Goal: Task Accomplishment & Management: Use online tool/utility

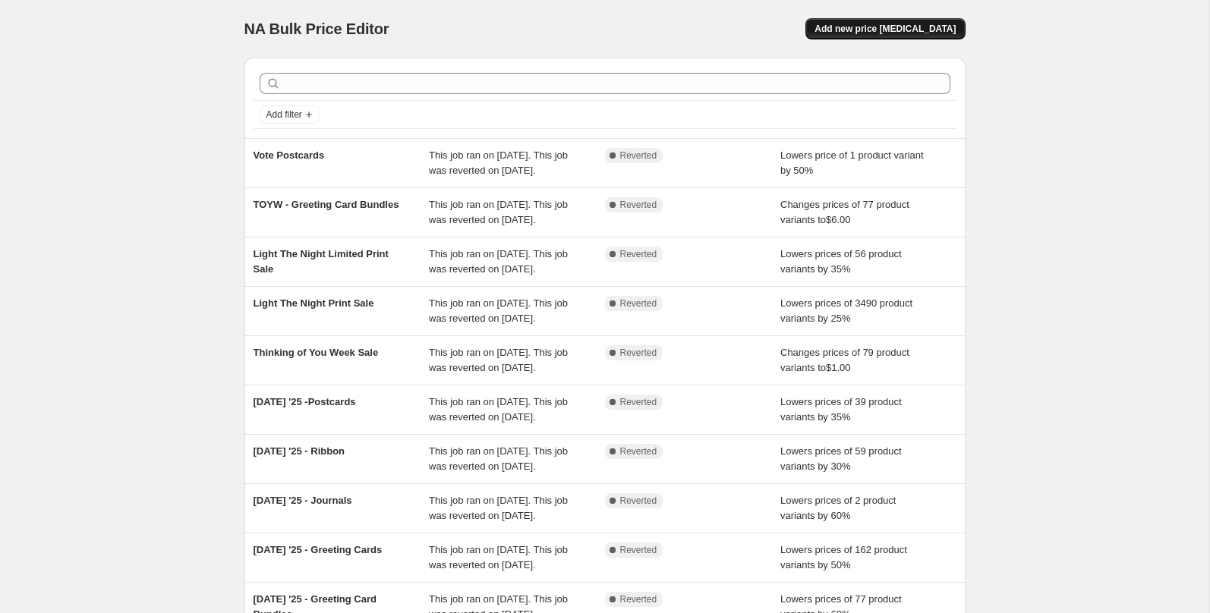
click at [868, 29] on span "Add new price [MEDICAL_DATA]" at bounding box center [884, 29] width 141 height 12
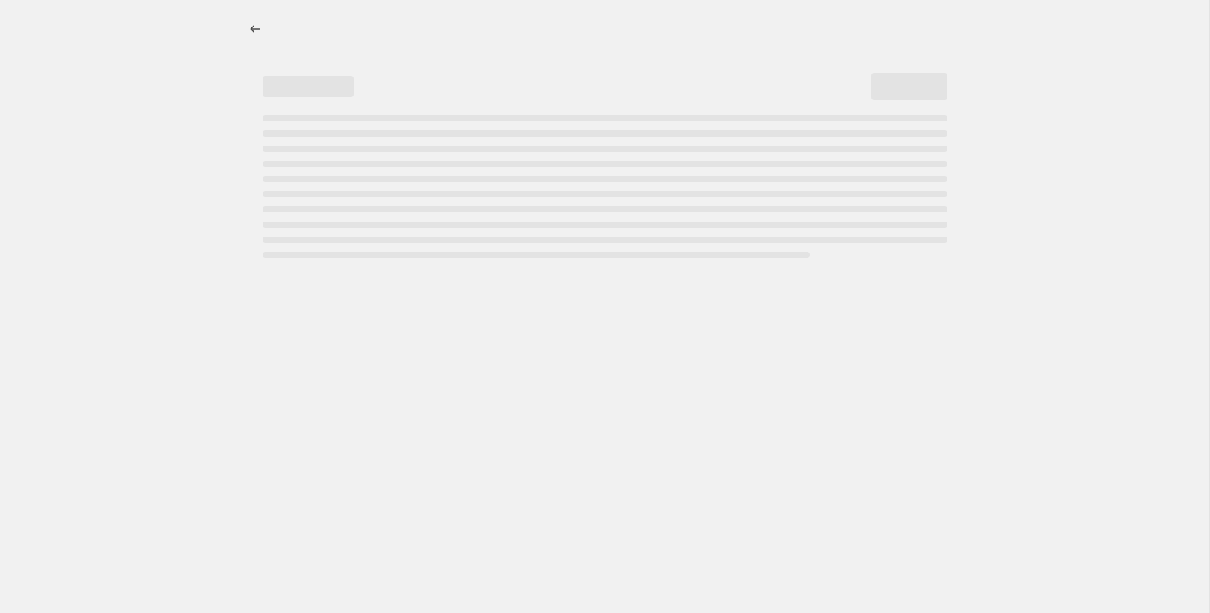
select select "percentage"
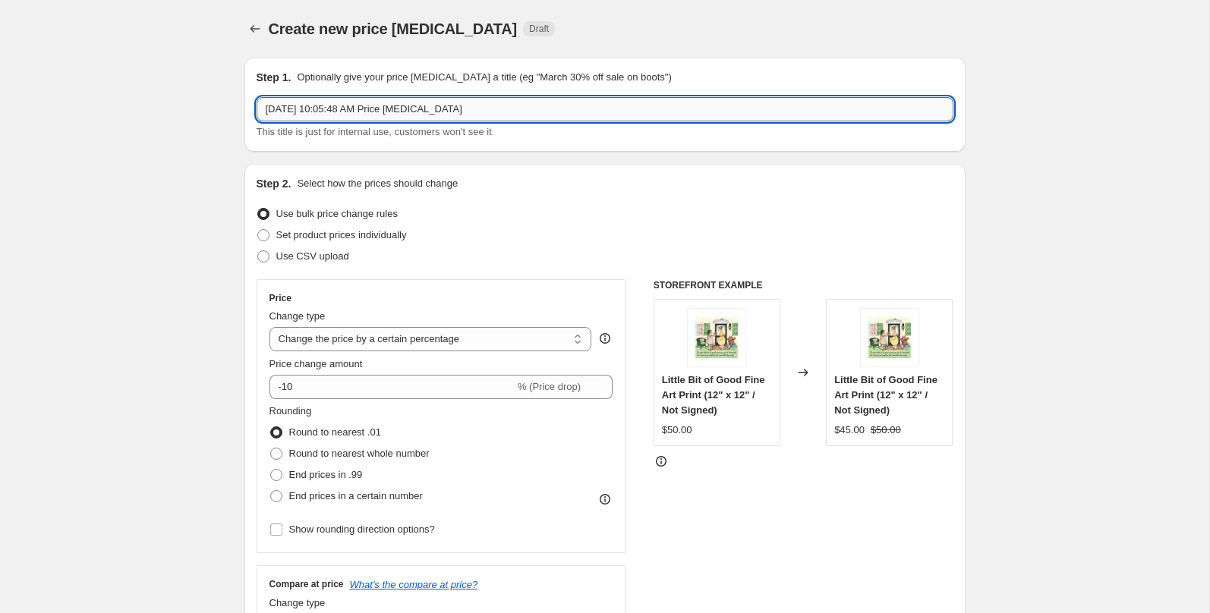
click at [379, 118] on input "[DATE] 10:05:48 AM Price [MEDICAL_DATA]" at bounding box center [605, 109] width 697 height 24
type input "Flash Sale: Xmas Robots"
click at [340, 472] on span "End prices in .99" at bounding box center [326, 474] width 74 height 11
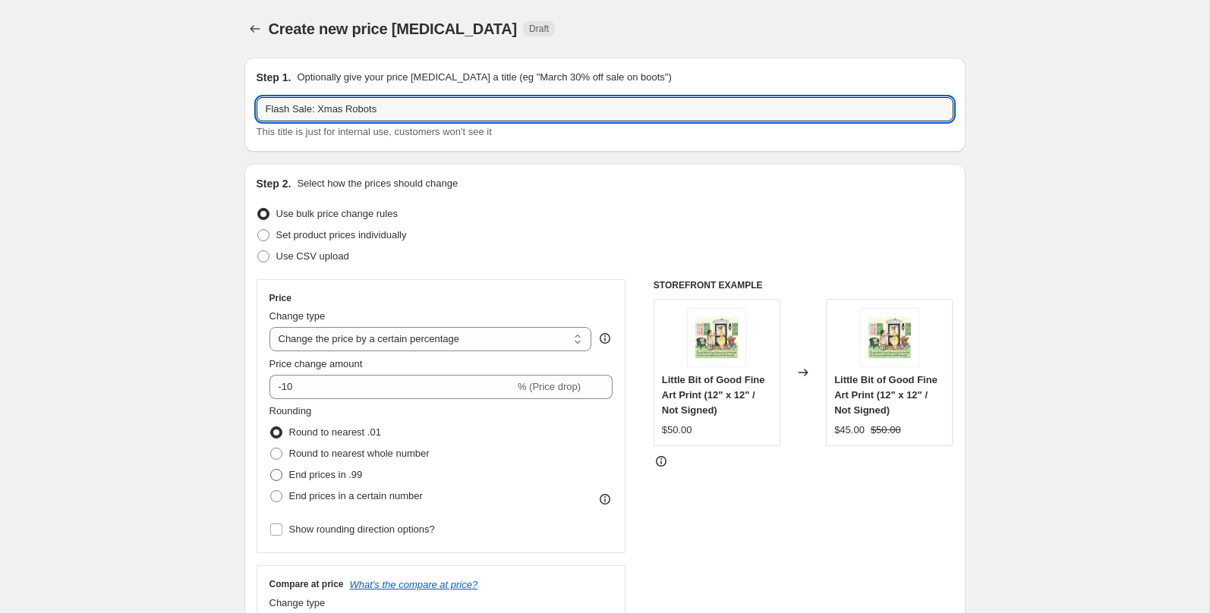
click at [271, 470] on input "End prices in .99" at bounding box center [270, 469] width 1 height 1
radio input "true"
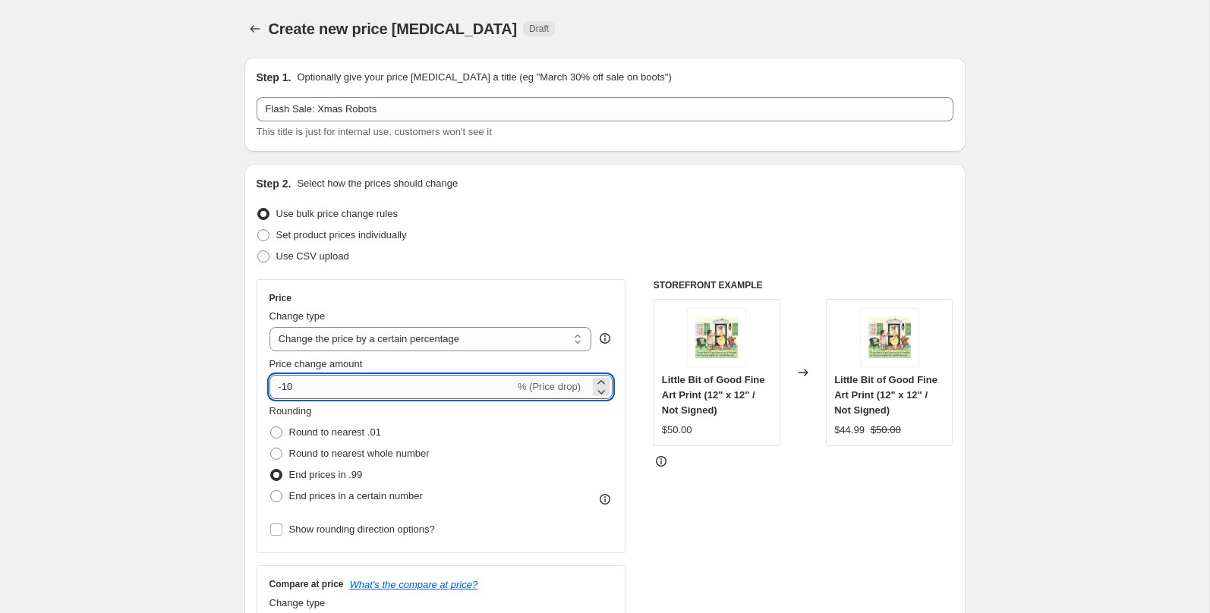
click at [326, 390] on input "-10" at bounding box center [391, 387] width 245 height 24
type input "-1"
type input "-40"
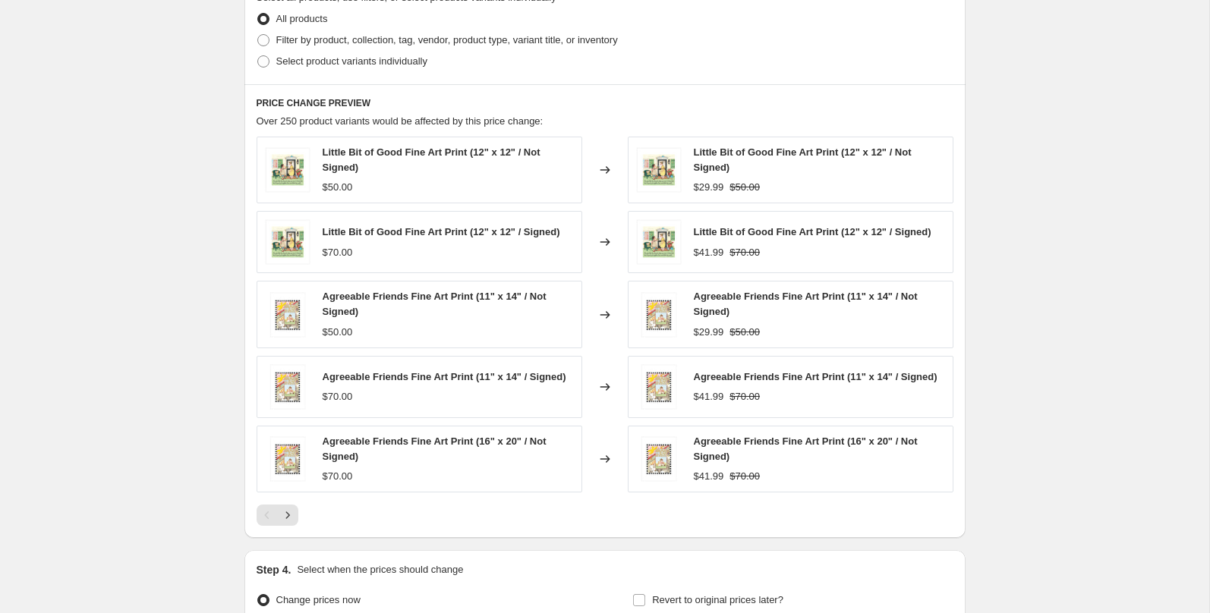
scroll to position [758, 0]
click at [446, 39] on span "Filter by product, collection, tag, vendor, product type, variant title, or inv…" at bounding box center [447, 40] width 342 height 11
click at [258, 36] on input "Filter by product, collection, tag, vendor, product type, variant title, or inv…" at bounding box center [257, 35] width 1 height 1
radio input "true"
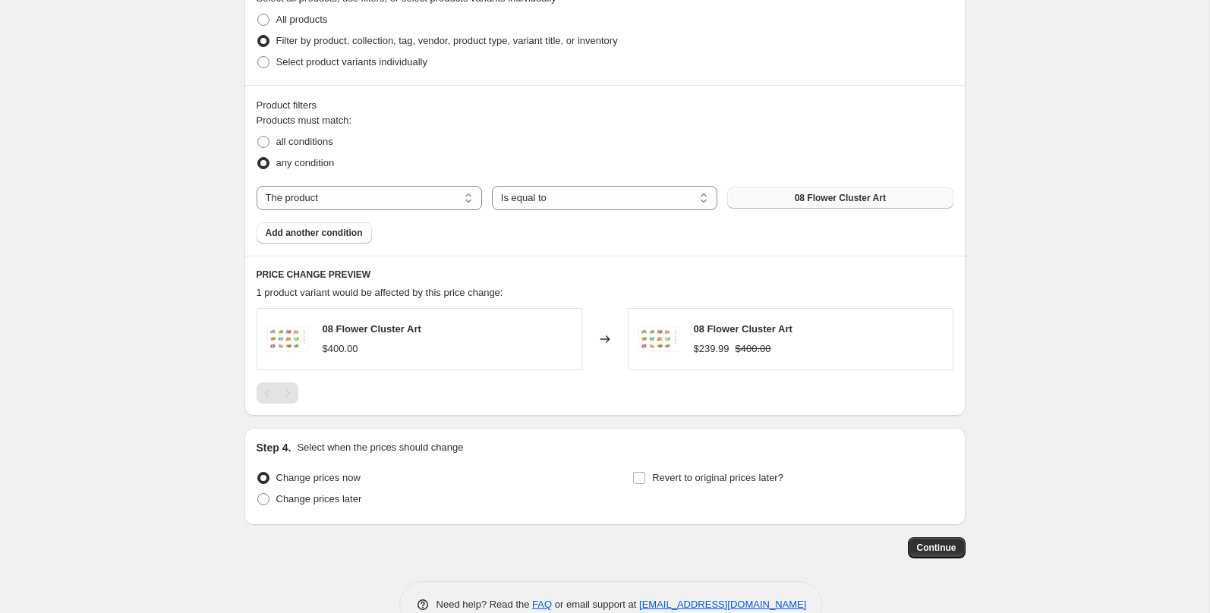
click at [805, 197] on span "08 Flower Cluster Art" at bounding box center [840, 198] width 91 height 12
click at [342, 238] on button "Add another condition" at bounding box center [314, 232] width 115 height 21
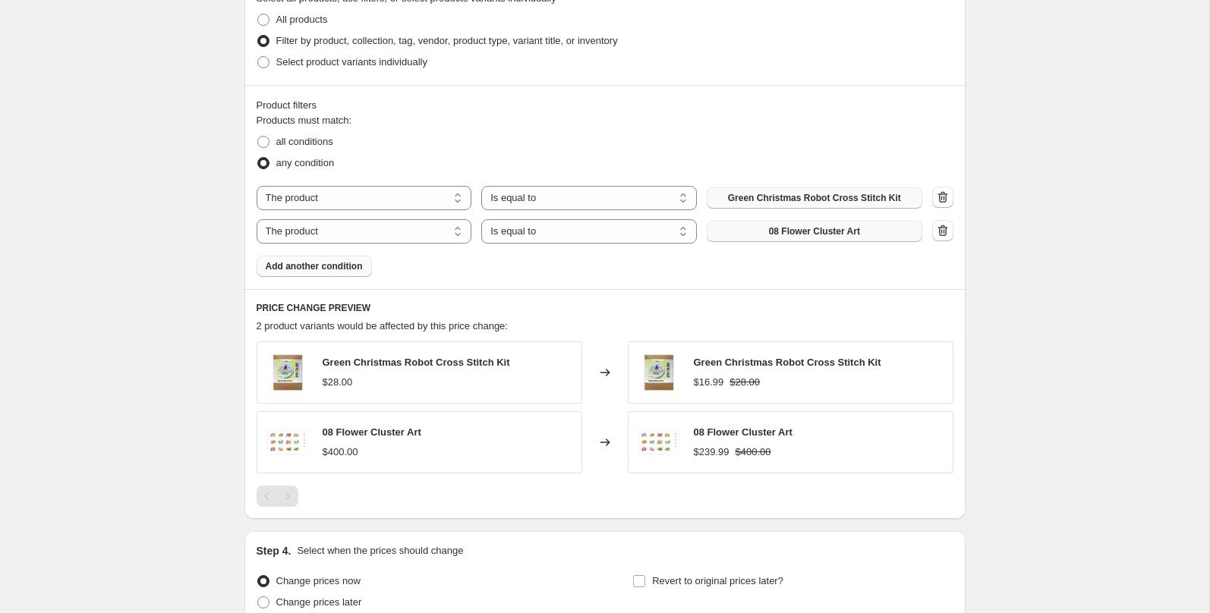
click at [817, 229] on span "08 Flower Cluster Art" at bounding box center [814, 231] width 91 height 12
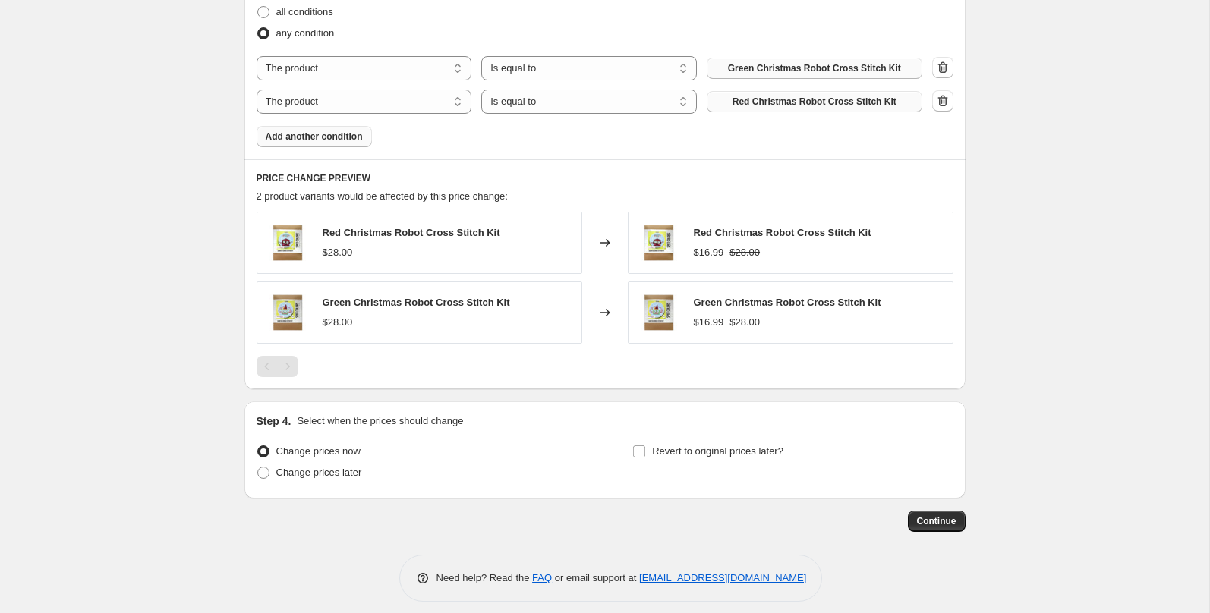
scroll to position [895, 0]
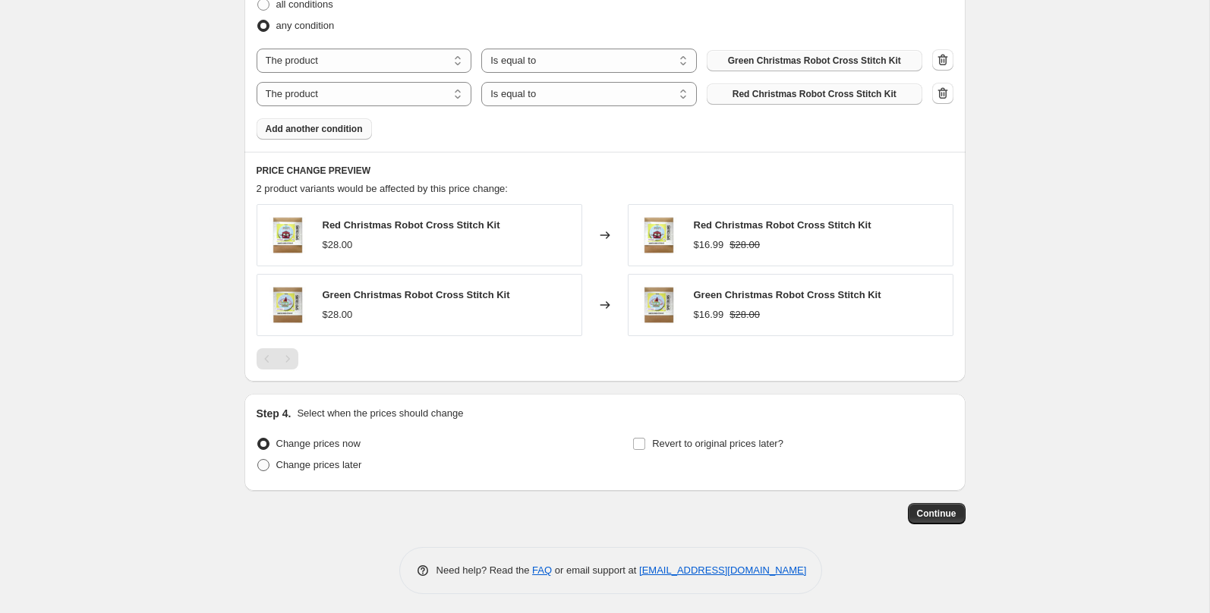
click at [350, 465] on span "Change prices later" at bounding box center [319, 464] width 86 height 11
click at [258, 460] on input "Change prices later" at bounding box center [257, 459] width 1 height 1
radio input "true"
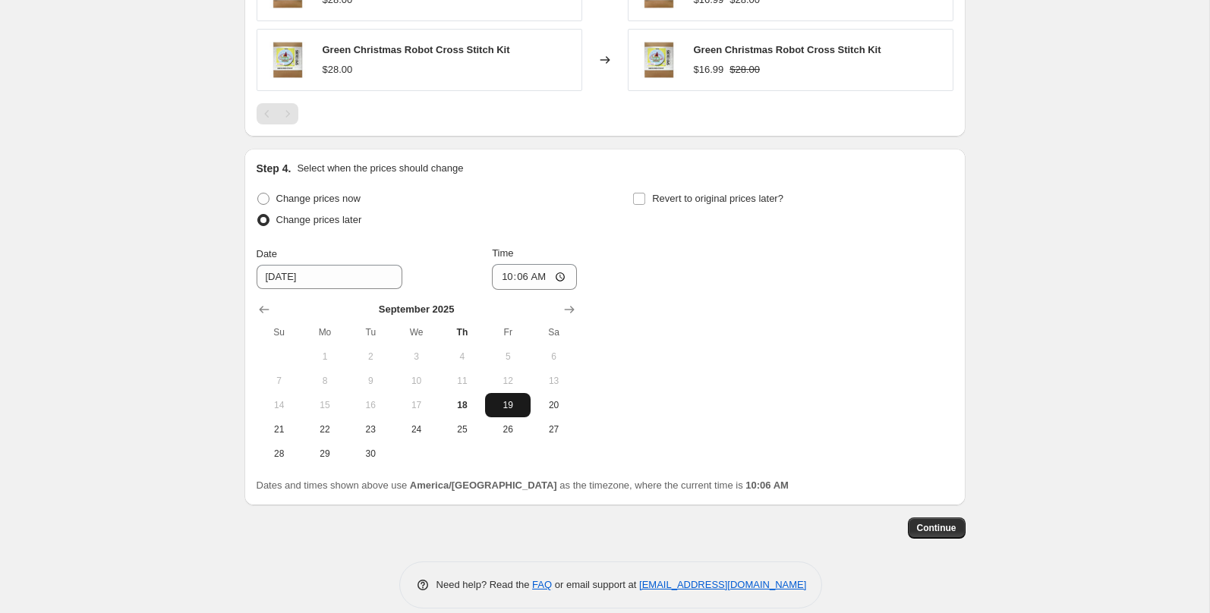
scroll to position [1145, 0]
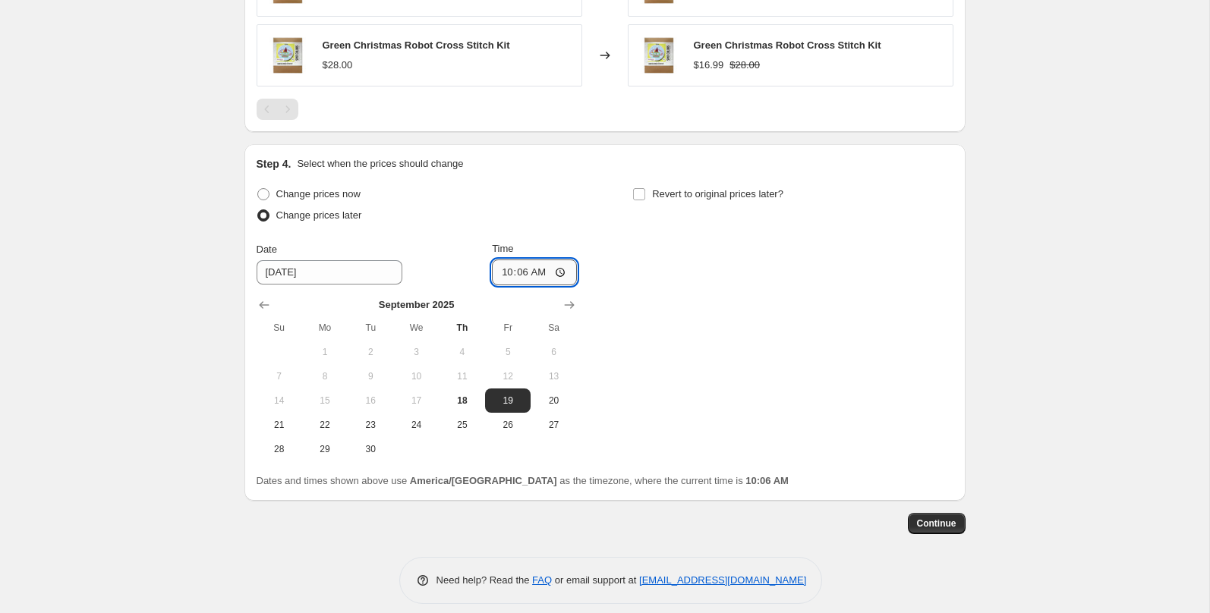
click at [502, 269] on input "10:06" at bounding box center [534, 273] width 85 height 26
type input "12:00"
click at [745, 191] on span "Revert to original prices later?" at bounding box center [717, 193] width 131 height 11
click at [645, 191] on input "Revert to original prices later?" at bounding box center [639, 194] width 12 height 12
checkbox input "true"
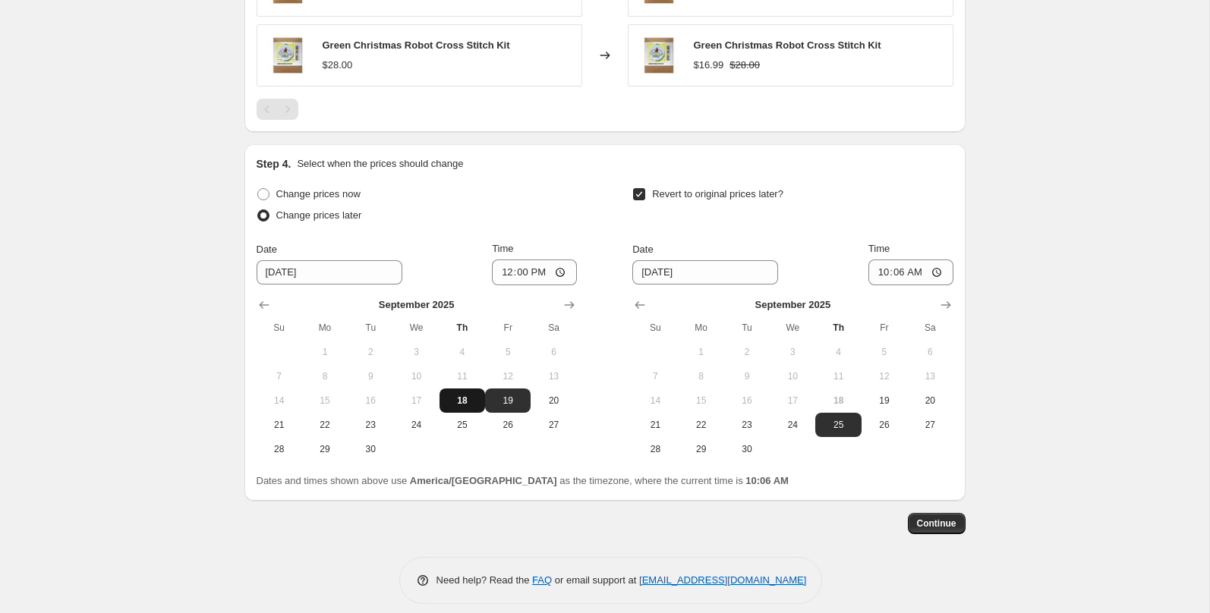
click at [462, 398] on span "18" at bounding box center [462, 401] width 33 height 12
type input "9/18/2025"
drag, startPoint x: 894, startPoint y: 401, endPoint x: 886, endPoint y: 398, distance: 8.9
click at [894, 401] on span "19" at bounding box center [884, 401] width 33 height 12
type input "9/19/2025"
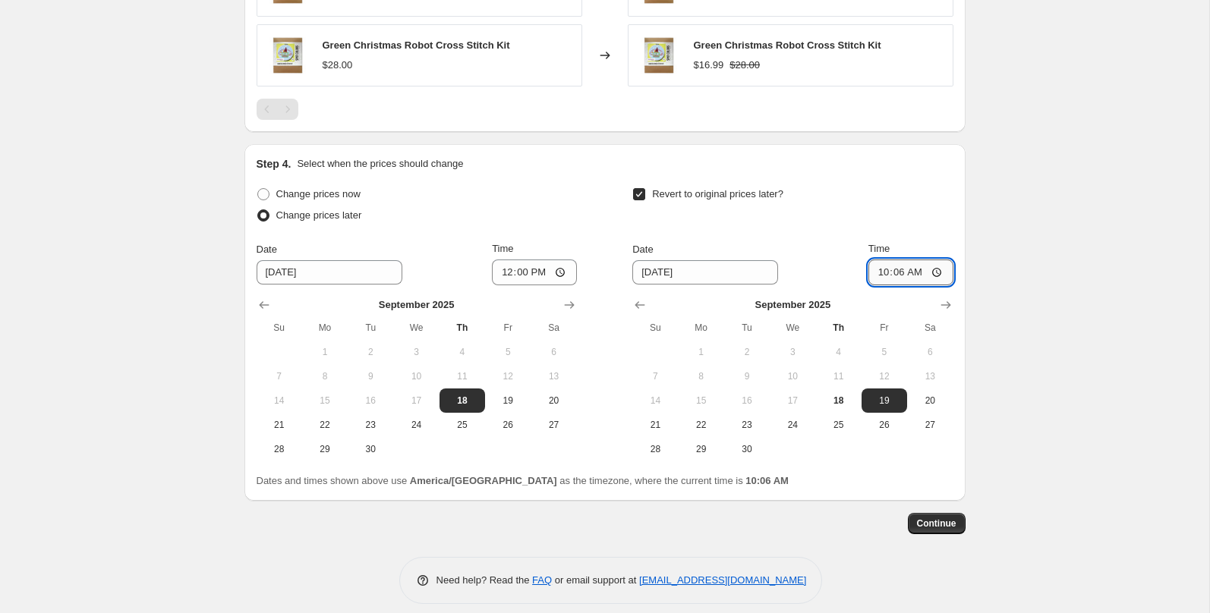
click at [881, 273] on input "10:06" at bounding box center [910, 273] width 85 height 26
type input "14:00"
click at [934, 524] on span "Continue" at bounding box center [936, 524] width 39 height 12
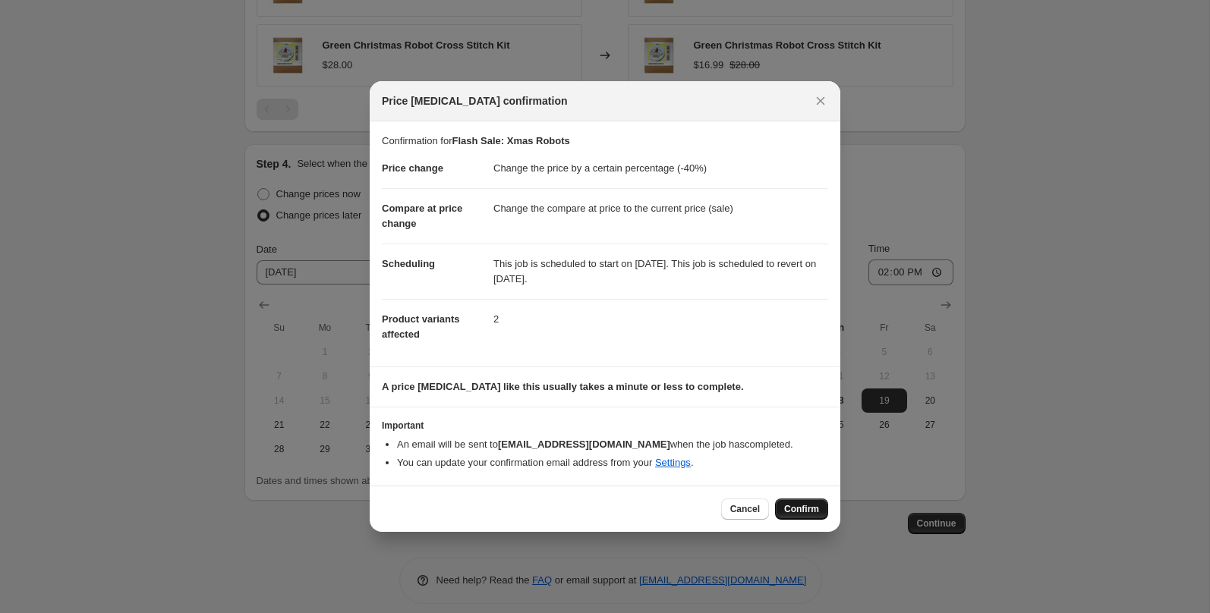
click at [805, 509] on span "Confirm" at bounding box center [801, 509] width 35 height 12
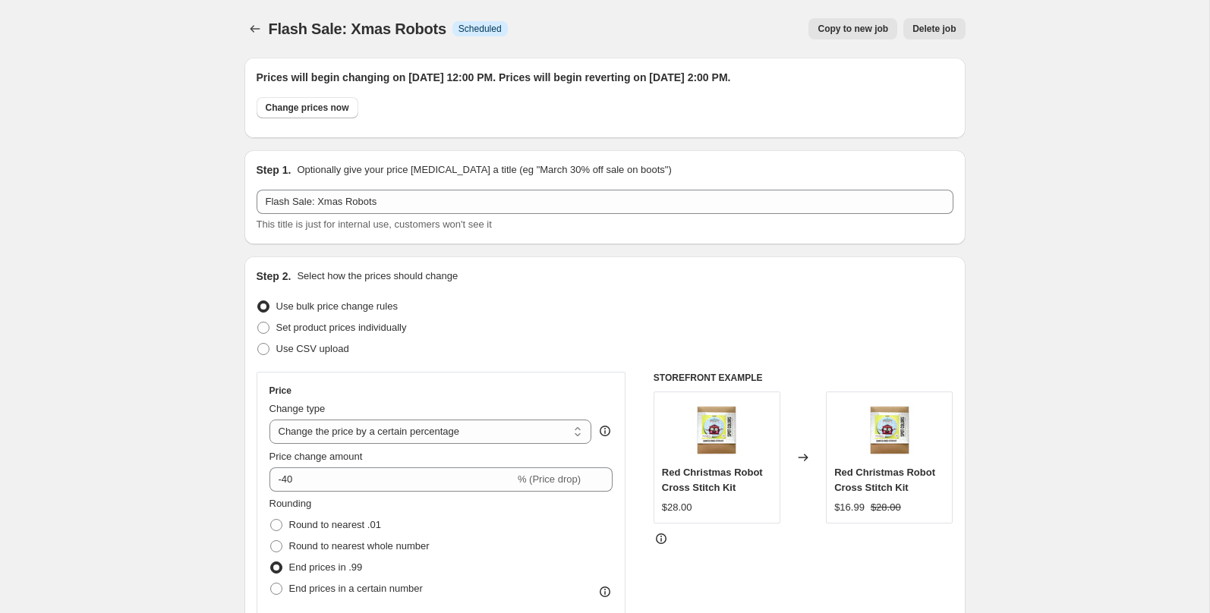
scroll to position [1145, 0]
